Goal: Task Accomplishment & Management: Complete application form

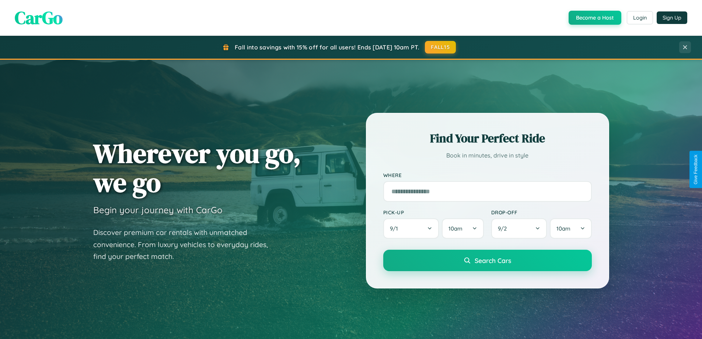
scroll to position [1419, 0]
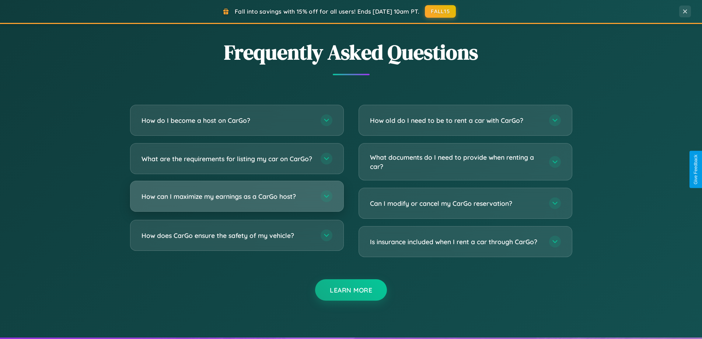
click at [237, 201] on h3 "How can I maximize my earnings as a CarGo host?" at bounding box center [228, 196] width 172 height 9
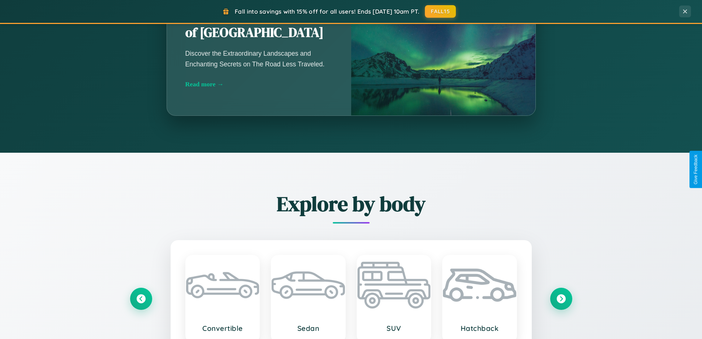
scroll to position [318, 0]
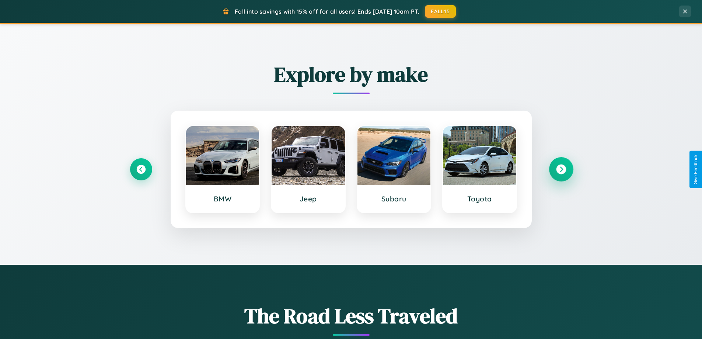
click at [561, 169] on icon at bounding box center [561, 169] width 10 height 10
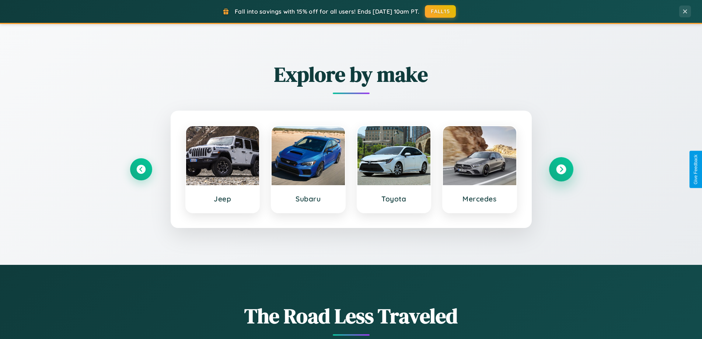
click at [561, 169] on icon at bounding box center [561, 169] width 10 height 10
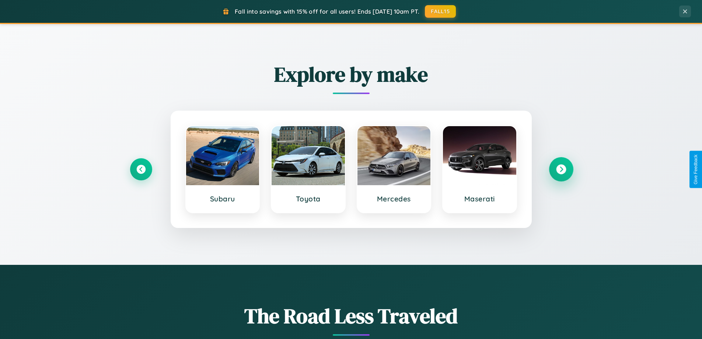
click at [561, 169] on icon at bounding box center [561, 169] width 10 height 10
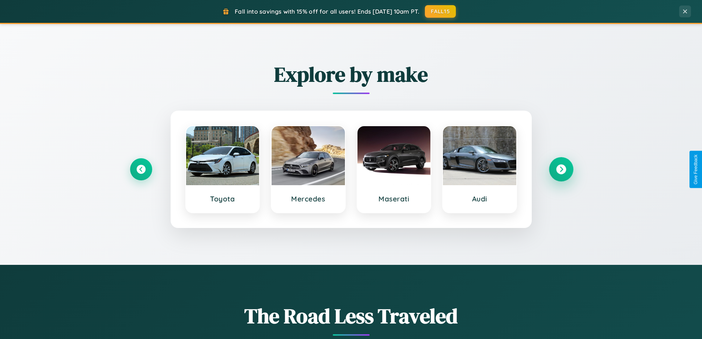
click at [561, 169] on icon at bounding box center [561, 169] width 10 height 10
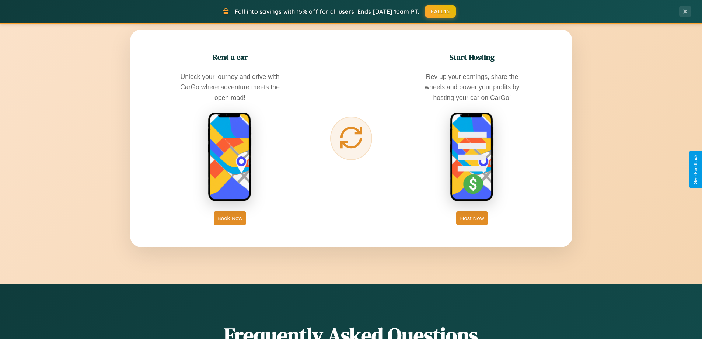
scroll to position [1185, 0]
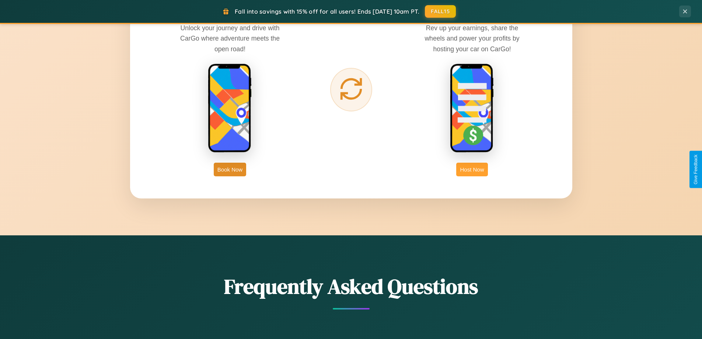
click at [472, 169] on button "Host Now" at bounding box center [471, 170] width 31 height 14
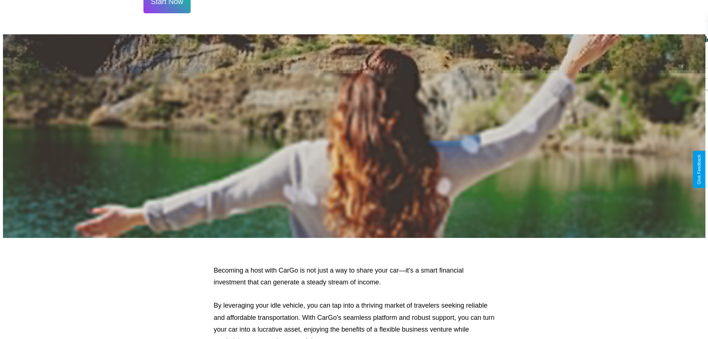
scroll to position [356, 0]
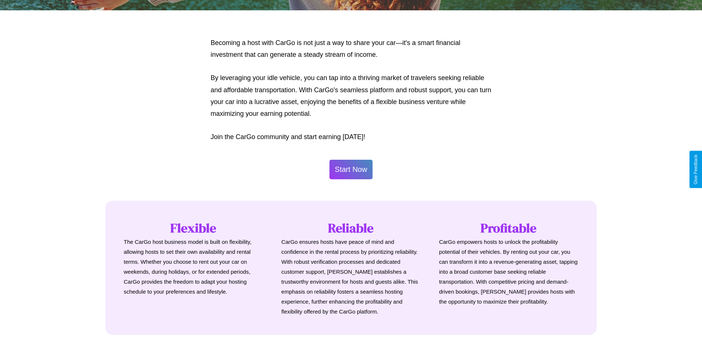
click at [351, 169] on button "Start Now" at bounding box center [352, 170] width 44 height 20
